Goal: Information Seeking & Learning: Find contact information

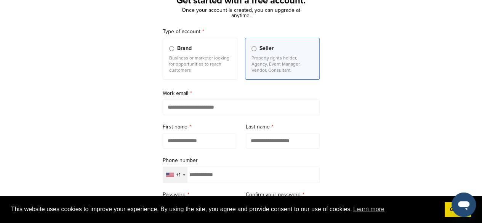
scroll to position [58, 0]
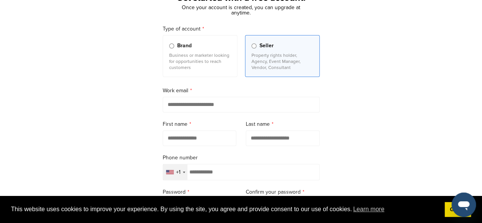
click at [200, 104] on input "email" at bounding box center [241, 105] width 157 height 16
type input "**********"
click at [176, 126] on label "First name" at bounding box center [200, 124] width 74 height 8
click at [182, 143] on input "text" at bounding box center [200, 138] width 74 height 16
type input "****"
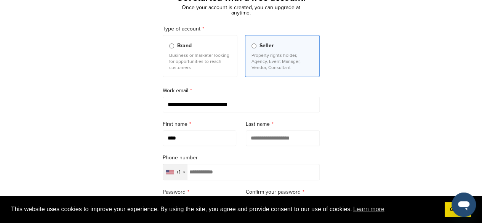
type input "*******"
type input "**********"
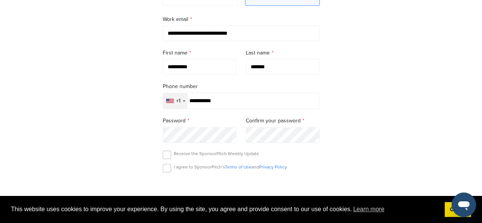
scroll to position [132, 0]
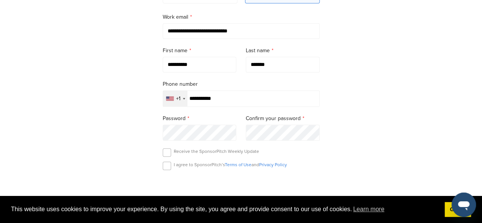
type input "**********"
click at [193, 98] on input "**********" at bounding box center [241, 98] width 157 height 16
type input "**********"
click at [183, 99] on div "Selected country" at bounding box center [184, 99] width 2 height 2
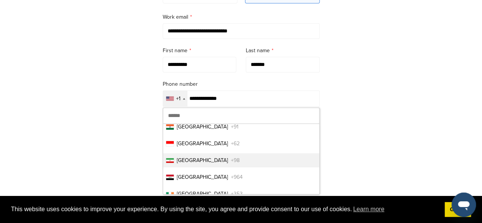
scroll to position [1663, 0]
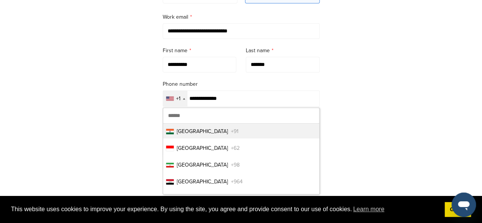
click at [178, 130] on span "India" at bounding box center [202, 131] width 51 height 8
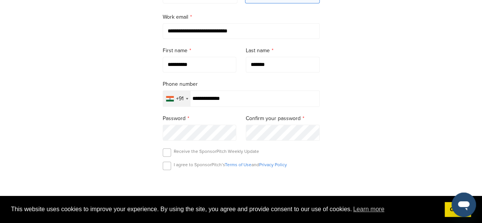
click at [177, 117] on label "Password" at bounding box center [200, 118] width 74 height 8
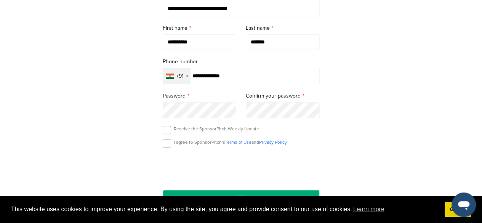
scroll to position [154, 0]
click at [163, 142] on label at bounding box center [167, 143] width 8 height 8
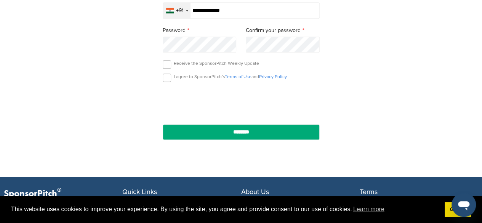
scroll to position [225, 0]
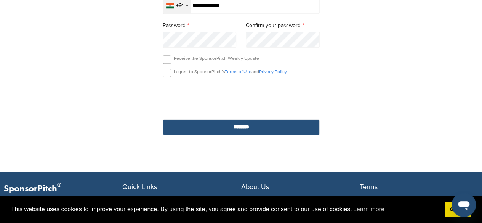
click at [243, 128] on input "********" at bounding box center [241, 127] width 157 height 16
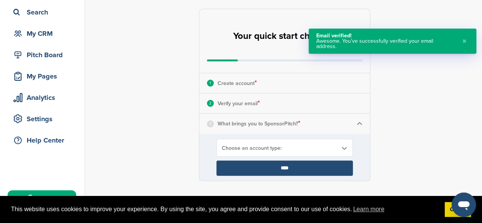
scroll to position [52, 0]
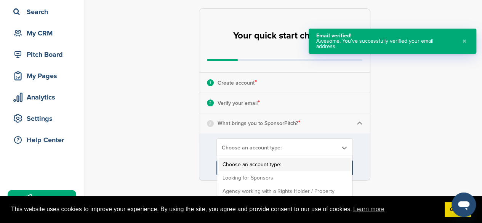
click at [278, 148] on span "Choose an account type:" at bounding box center [280, 147] width 116 height 6
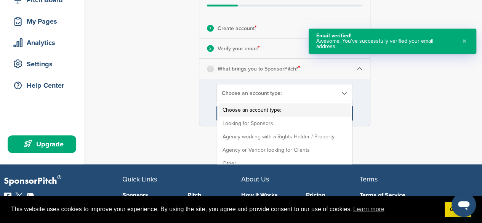
scroll to position [110, 0]
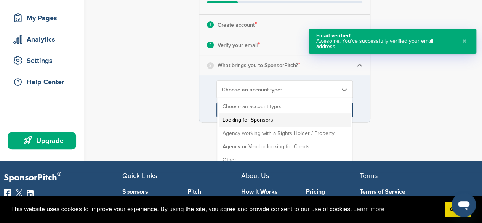
click at [255, 117] on li "Looking for Sponsors" at bounding box center [285, 119] width 132 height 13
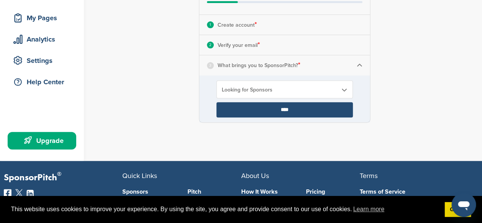
click at [287, 111] on input "****" at bounding box center [285, 109] width 136 height 15
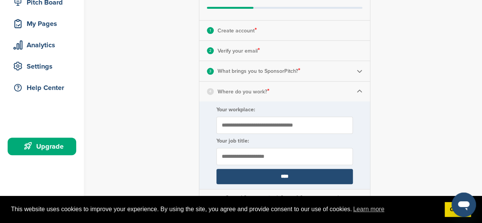
scroll to position [106, 0]
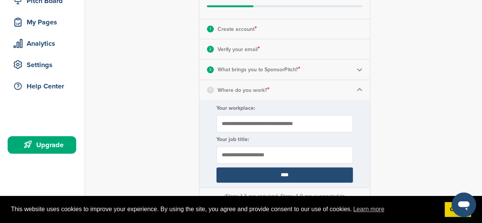
click at [271, 125] on input "Your workplace:" at bounding box center [285, 123] width 136 height 17
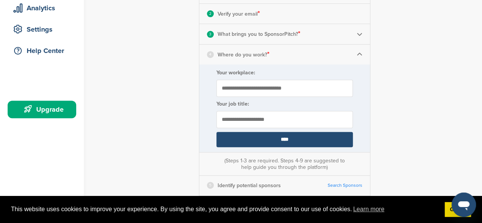
scroll to position [141, 0]
type input "**********"
click at [242, 118] on input "text" at bounding box center [285, 119] width 136 height 17
type input "**********"
click at [286, 137] on input "****" at bounding box center [285, 139] width 136 height 15
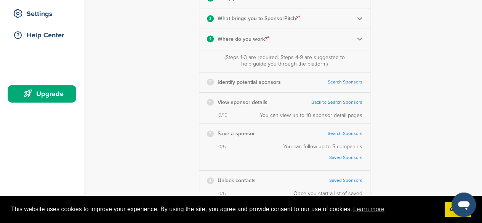
scroll to position [158, 0]
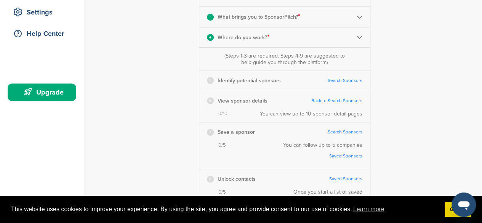
click at [341, 80] on link "Search Sponsors" at bounding box center [345, 81] width 35 height 6
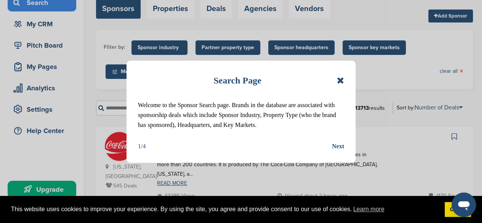
scroll to position [77, 0]
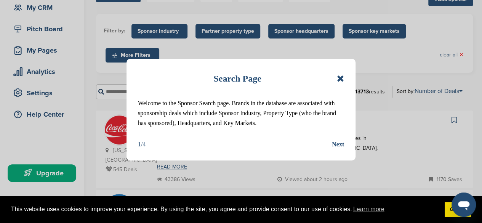
click at [341, 79] on icon at bounding box center [340, 78] width 7 height 9
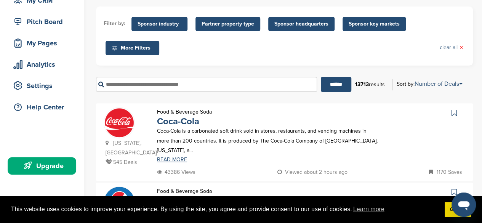
scroll to position [85, 0]
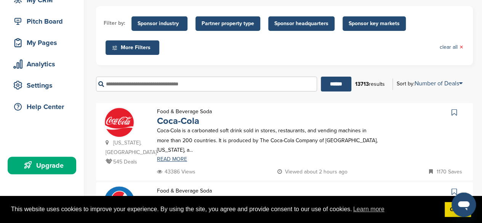
click at [180, 89] on input "text" at bounding box center [206, 84] width 221 height 15
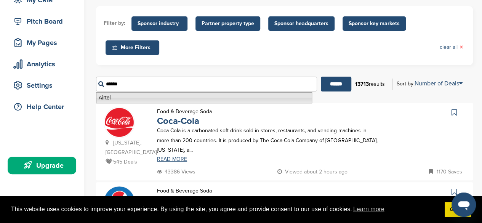
click at [108, 98] on li "Airtel" at bounding box center [204, 97] width 216 height 11
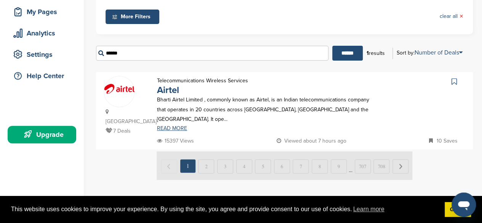
scroll to position [116, 0]
type input "******"
click at [163, 125] on link "READ MORE" at bounding box center [268, 127] width 222 height 5
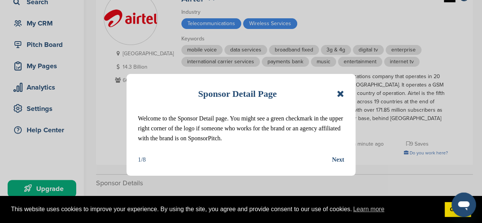
scroll to position [63, 0]
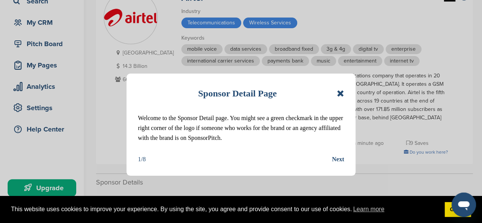
click at [336, 162] on div "Next" at bounding box center [338, 159] width 12 height 10
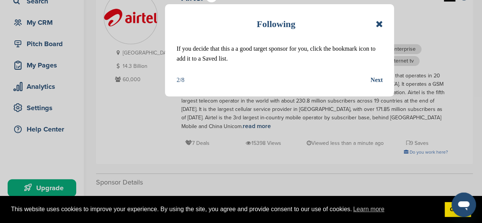
click at [374, 77] on div "Next" at bounding box center [377, 80] width 12 height 10
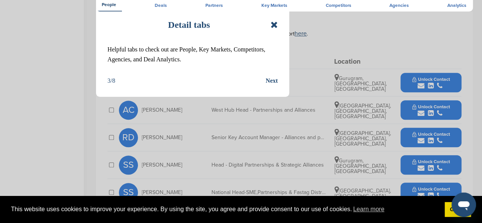
scroll to position [271, 0]
click at [268, 81] on div "Next" at bounding box center [272, 81] width 12 height 10
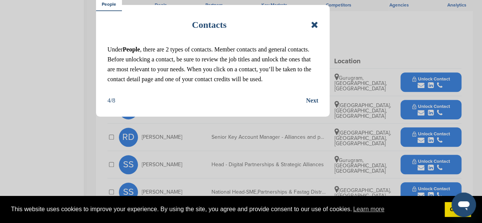
click at [316, 105] on div "Next" at bounding box center [312, 101] width 12 height 10
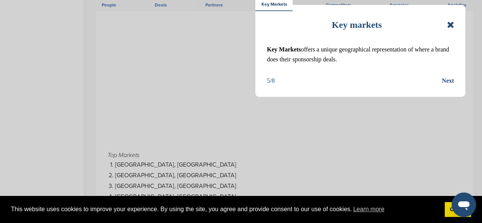
click at [448, 80] on div "Next" at bounding box center [448, 81] width 12 height 10
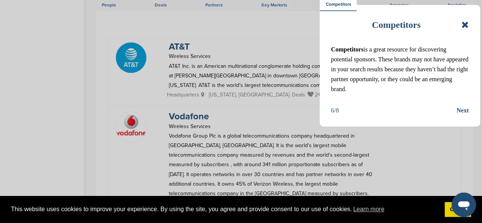
click at [464, 108] on div "Next" at bounding box center [463, 111] width 12 height 10
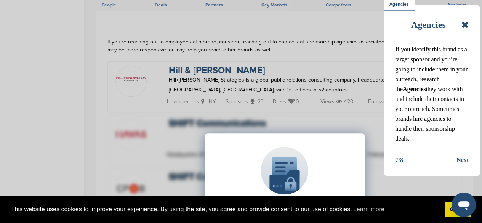
click at [467, 25] on icon at bounding box center [465, 24] width 7 height 9
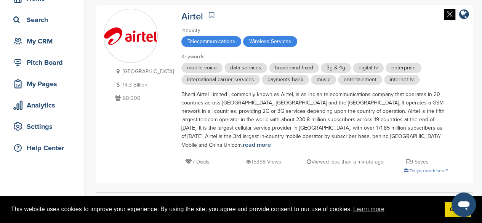
scroll to position [44, 0]
click at [185, 157] on p "7 Deals" at bounding box center [197, 162] width 24 height 10
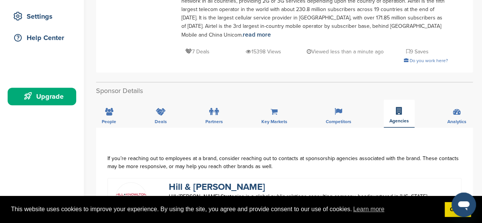
scroll to position [154, 0]
click at [109, 108] on icon at bounding box center [109, 112] width 8 height 8
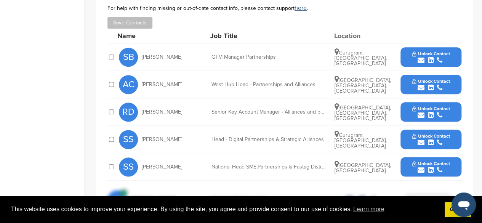
scroll to position [297, 0]
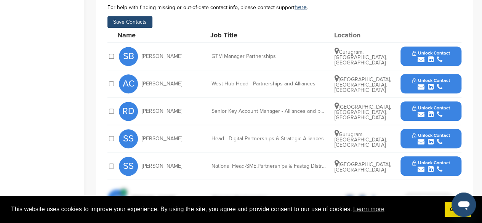
click at [440, 133] on span "Unlock Contact" at bounding box center [432, 135] width 38 height 5
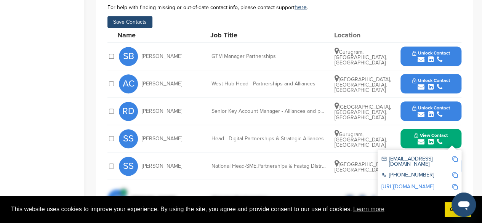
drag, startPoint x: 390, startPoint y: 150, endPoint x: 438, endPoint y: 159, distance: 49.3
click at [438, 159] on div "sandeep5.sharma@airtelbank.com +91 88006 88006 http://www.linkedin.com/in/sande…" at bounding box center [420, 173] width 84 height 47
copy div "sandeep5.sharma@airtelbank.com +91 88006 88006"
click at [393, 183] on link "http://www.linkedin.com/in/sandeep-sharma-06205924" at bounding box center [408, 186] width 53 height 6
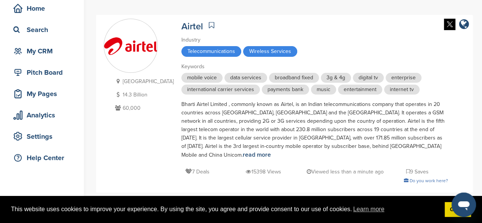
scroll to position [0, 0]
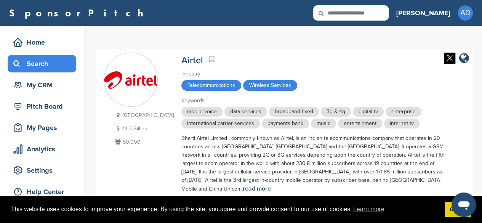
click at [37, 62] on div "Search" at bounding box center [43, 64] width 65 height 14
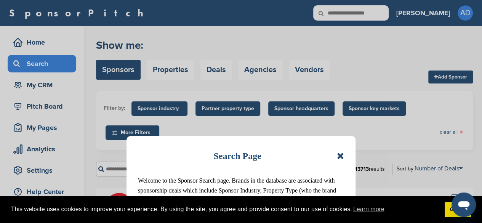
click at [339, 152] on icon at bounding box center [340, 155] width 7 height 9
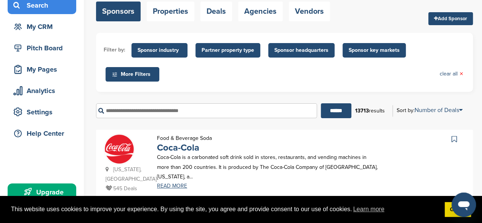
scroll to position [59, 0]
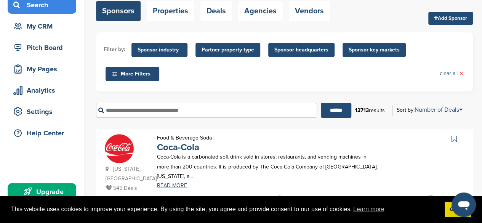
click at [170, 110] on input "text" at bounding box center [206, 110] width 221 height 15
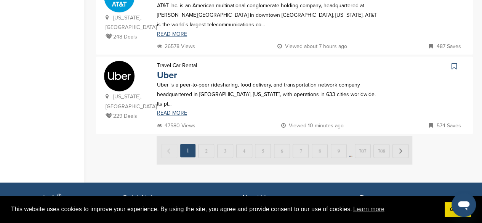
scroll to position [844, 0]
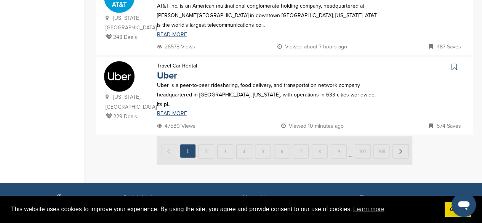
click at [204, 136] on img at bounding box center [285, 150] width 256 height 29
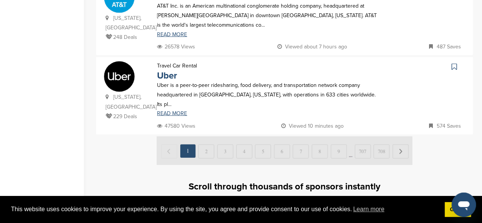
click at [238, 136] on img at bounding box center [285, 150] width 256 height 29
click at [276, 136] on img at bounding box center [285, 150] width 256 height 29
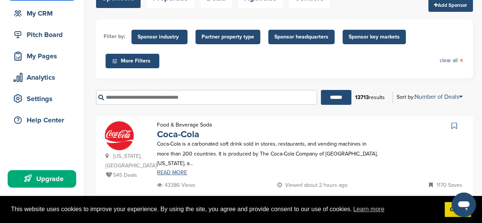
scroll to position [61, 0]
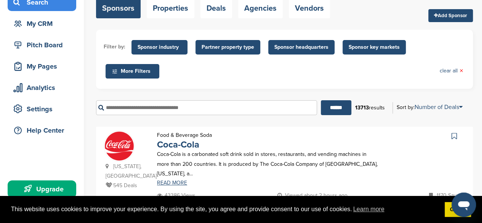
click at [178, 106] on input "text" at bounding box center [206, 107] width 221 height 15
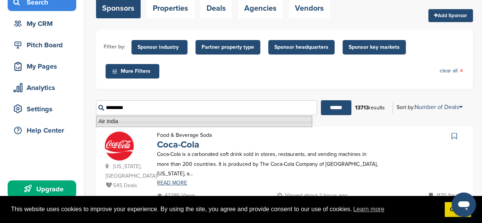
click at [113, 119] on li "Air India" at bounding box center [204, 121] width 216 height 11
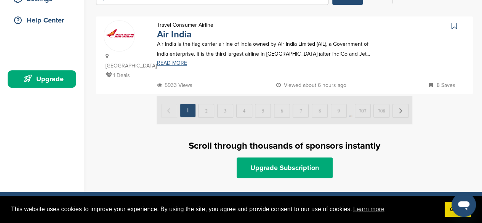
scroll to position [156, 0]
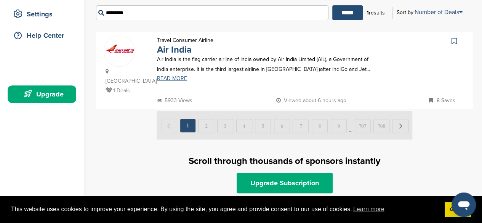
type input "*********"
click at [173, 78] on link "READ MORE" at bounding box center [268, 78] width 222 height 5
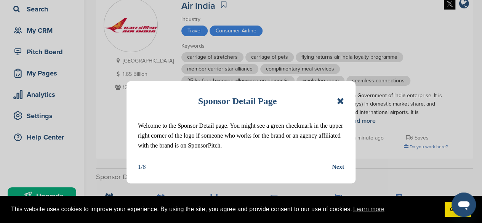
scroll to position [55, 0]
click at [339, 101] on icon at bounding box center [340, 100] width 7 height 9
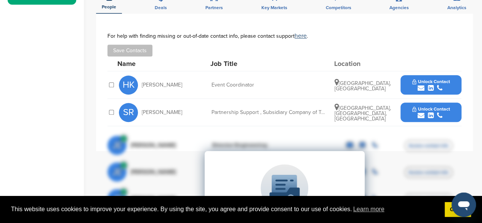
scroll to position [255, 0]
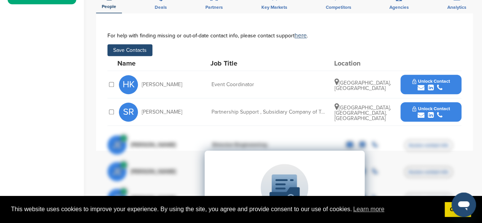
click at [442, 110] on span "Unlock Contact" at bounding box center [432, 108] width 38 height 5
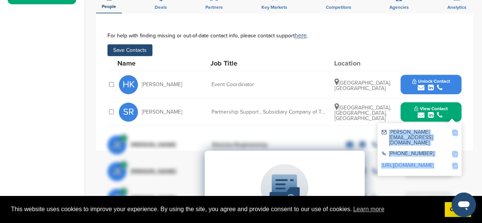
drag, startPoint x: 389, startPoint y: 127, endPoint x: 439, endPoint y: 154, distance: 57.5
click at [439, 132] on div "**********" at bounding box center [285, 81] width 354 height 99
copy div "[PERSON_NAME][EMAIL_ADDRESS][DOMAIN_NAME] [PHONE_NUMBER] [URL][DOMAIN_NAME]"
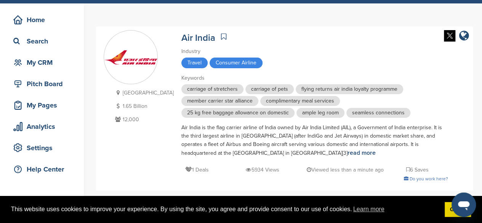
scroll to position [0, 0]
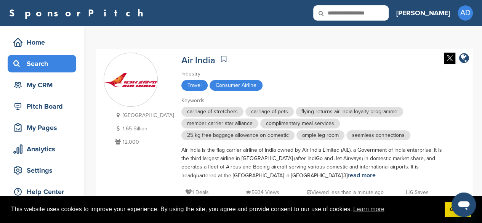
click at [42, 61] on div "Search" at bounding box center [43, 64] width 65 height 14
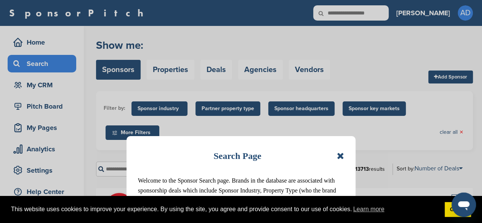
click at [342, 155] on icon at bounding box center [340, 155] width 7 height 9
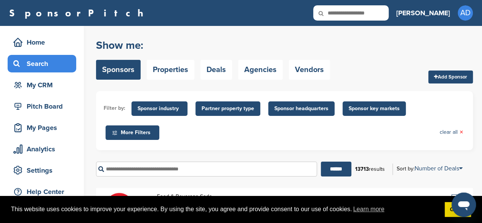
click at [114, 165] on input "text" at bounding box center [206, 169] width 221 height 15
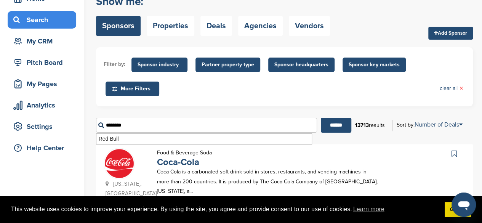
scroll to position [44, 0]
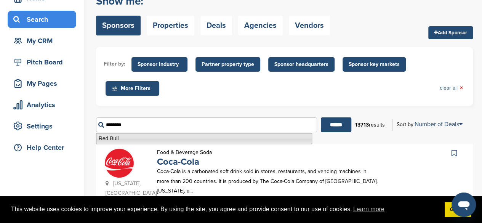
click at [109, 140] on li "Red Bull" at bounding box center [204, 138] width 216 height 11
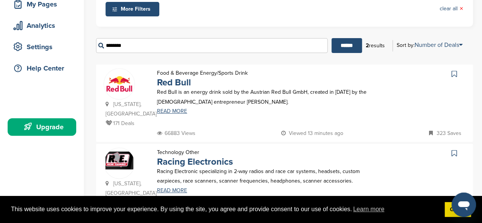
scroll to position [124, 0]
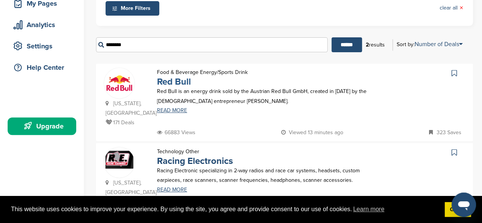
type input "********"
click at [173, 81] on link "Red Bull" at bounding box center [174, 81] width 34 height 11
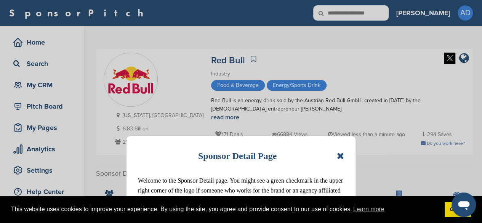
click at [339, 154] on icon at bounding box center [340, 155] width 7 height 9
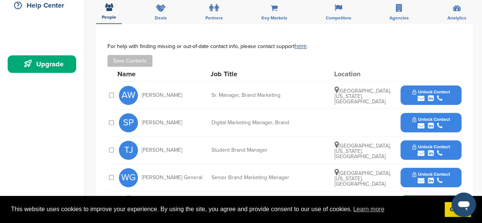
scroll to position [188, 0]
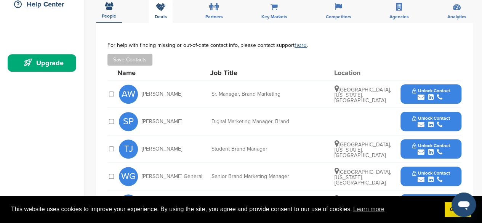
click at [162, 6] on icon at bounding box center [161, 7] width 10 height 8
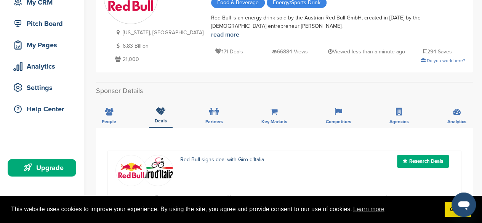
scroll to position [83, 0]
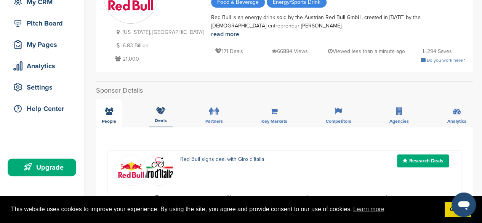
click at [107, 114] on icon at bounding box center [109, 112] width 8 height 8
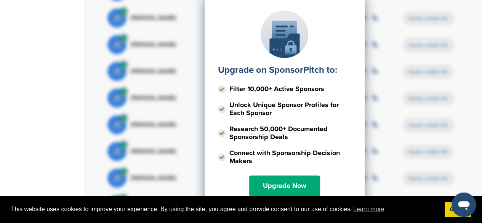
scroll to position [479, 0]
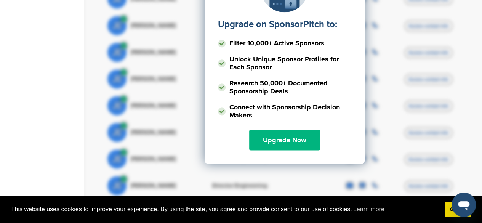
click at [281, 136] on link "Upgrade Now" at bounding box center [284, 140] width 71 height 21
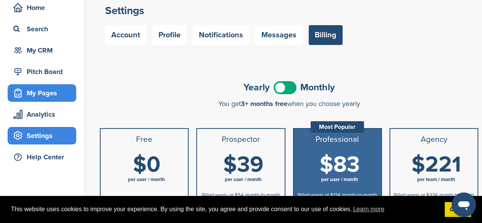
scroll to position [34, 0]
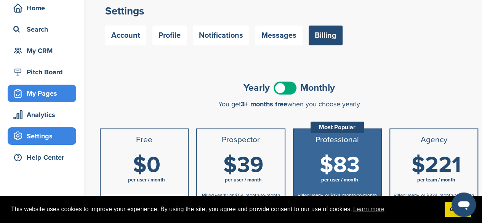
click at [36, 87] on div "My Pages" at bounding box center [43, 94] width 65 height 14
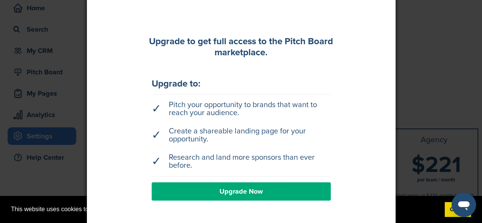
scroll to position [0, 0]
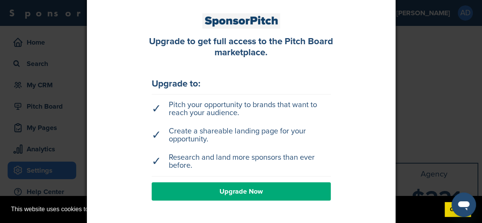
click at [44, 89] on div at bounding box center [241, 111] width 482 height 223
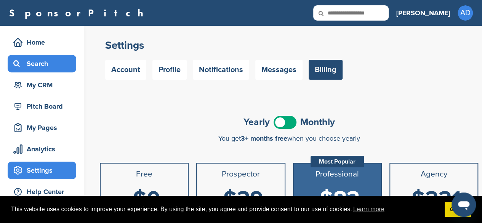
click at [32, 64] on div "Search" at bounding box center [43, 64] width 65 height 14
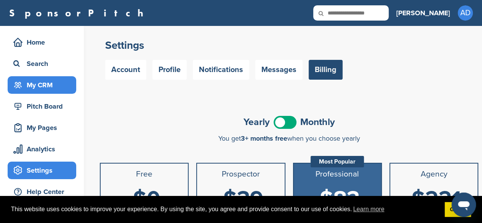
click at [37, 85] on div "My CRM" at bounding box center [43, 85] width 65 height 14
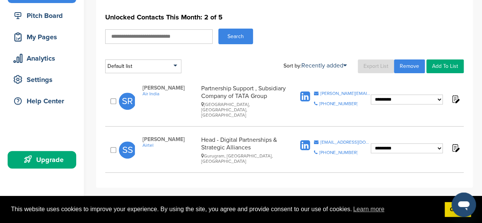
scroll to position [104, 0]
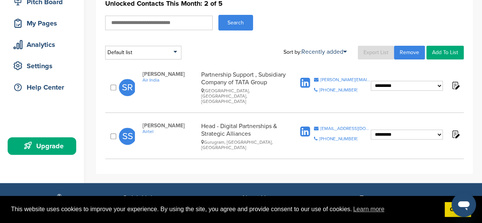
click at [394, 81] on select "**********" at bounding box center [407, 86] width 72 height 10
select select "****"
click at [371, 81] on select "**********" at bounding box center [407, 86] width 72 height 10
click at [392, 91] on select "**********" at bounding box center [407, 86] width 72 height 10
select select "****"
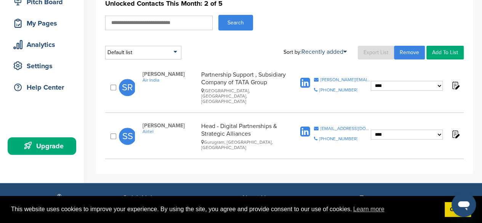
click at [371, 91] on select "**********" at bounding box center [407, 86] width 72 height 10
click at [456, 80] on img at bounding box center [456, 85] width 10 height 10
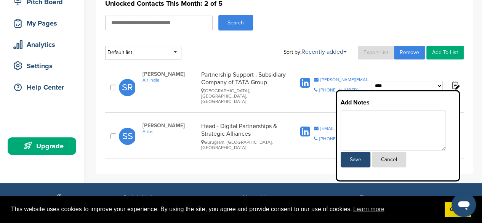
click at [372, 110] on textarea at bounding box center [393, 130] width 105 height 40
click at [292, 79] on div "[PERSON_NAME] Air India Partnership Support , Subsidiary Company of TATA Group …" at bounding box center [217, 87] width 164 height 33
click at [391, 152] on button "Cancel" at bounding box center [389, 160] width 34 height 16
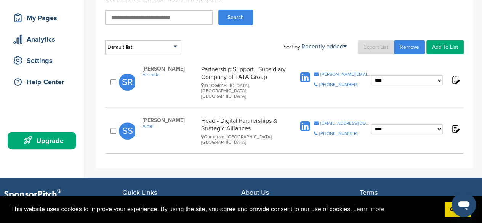
scroll to position [109, 0]
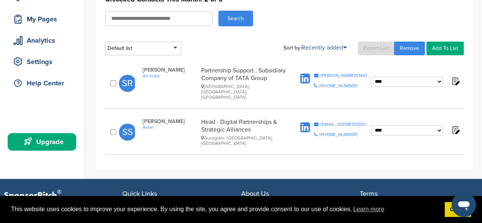
click at [446, 47] on link "Add To List" at bounding box center [445, 49] width 37 height 14
click at [443, 49] on link "Add To List" at bounding box center [445, 49] width 37 height 14
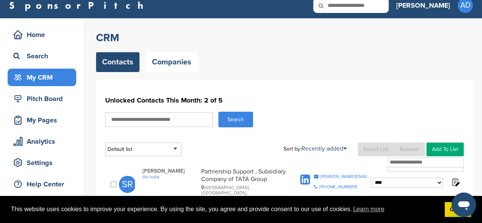
scroll to position [6, 0]
